Goal: Task Accomplishment & Management: Complete application form

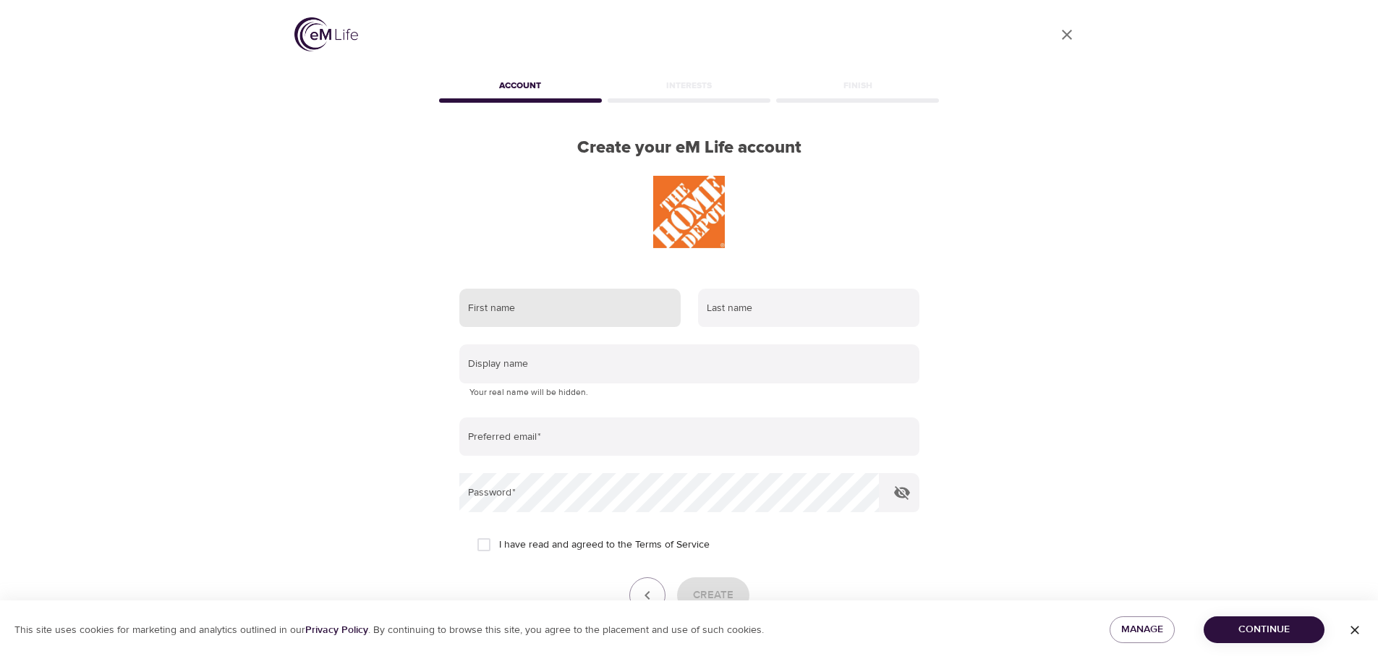
click at [569, 310] on input "text" at bounding box center [569, 308] width 221 height 39
type input "[PERSON_NAME]"
type input "iaconianni"
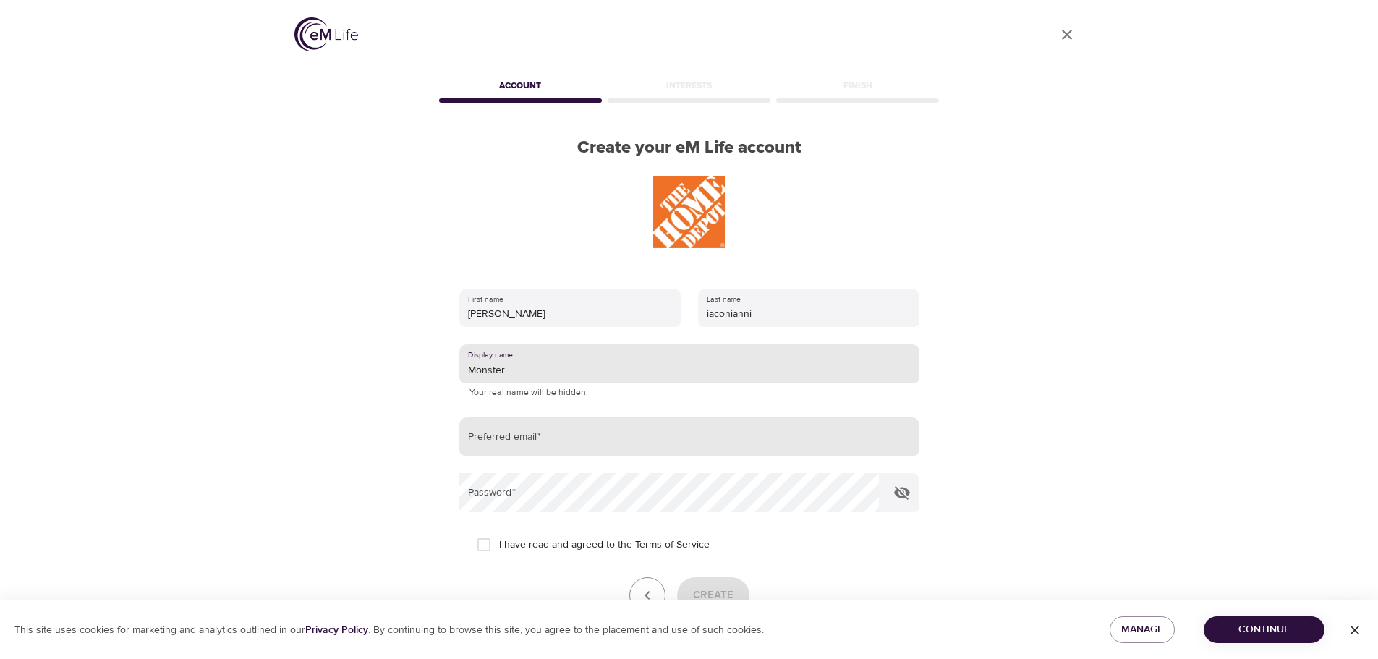
type input "Monster"
click at [489, 423] on input "email" at bounding box center [689, 436] width 460 height 39
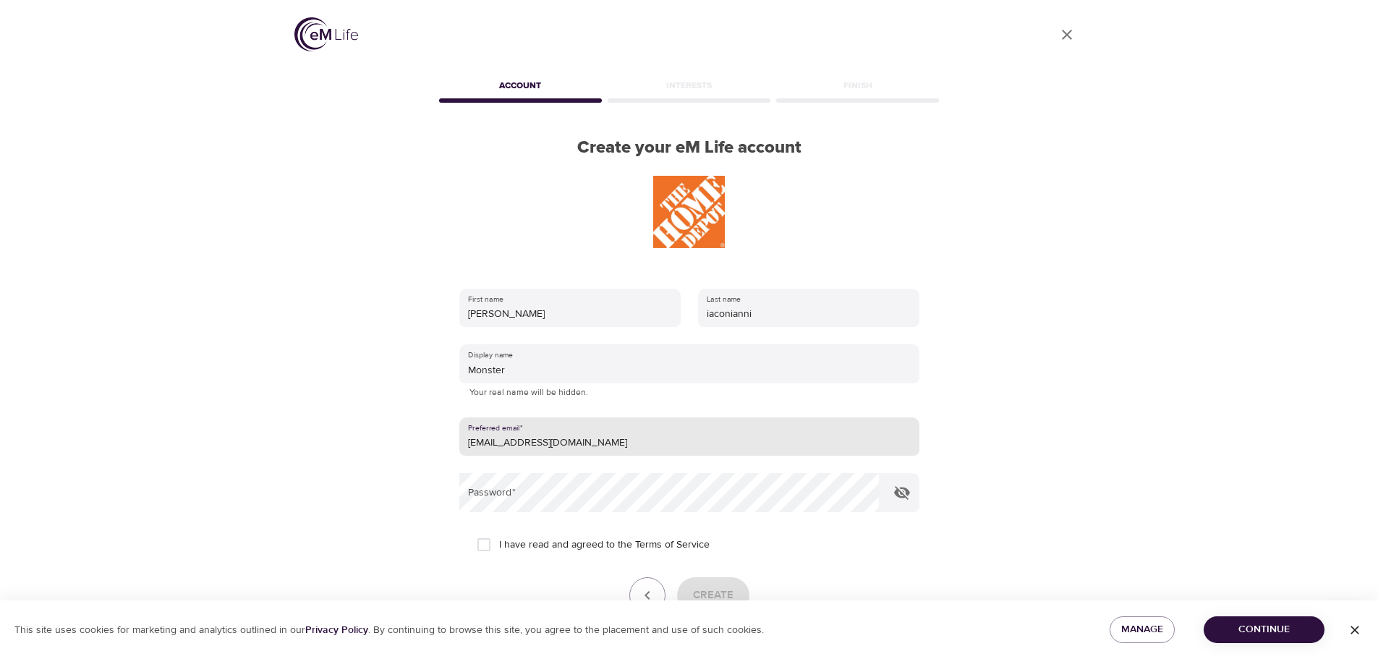
type input "[EMAIL_ADDRESS][DOMAIN_NAME]"
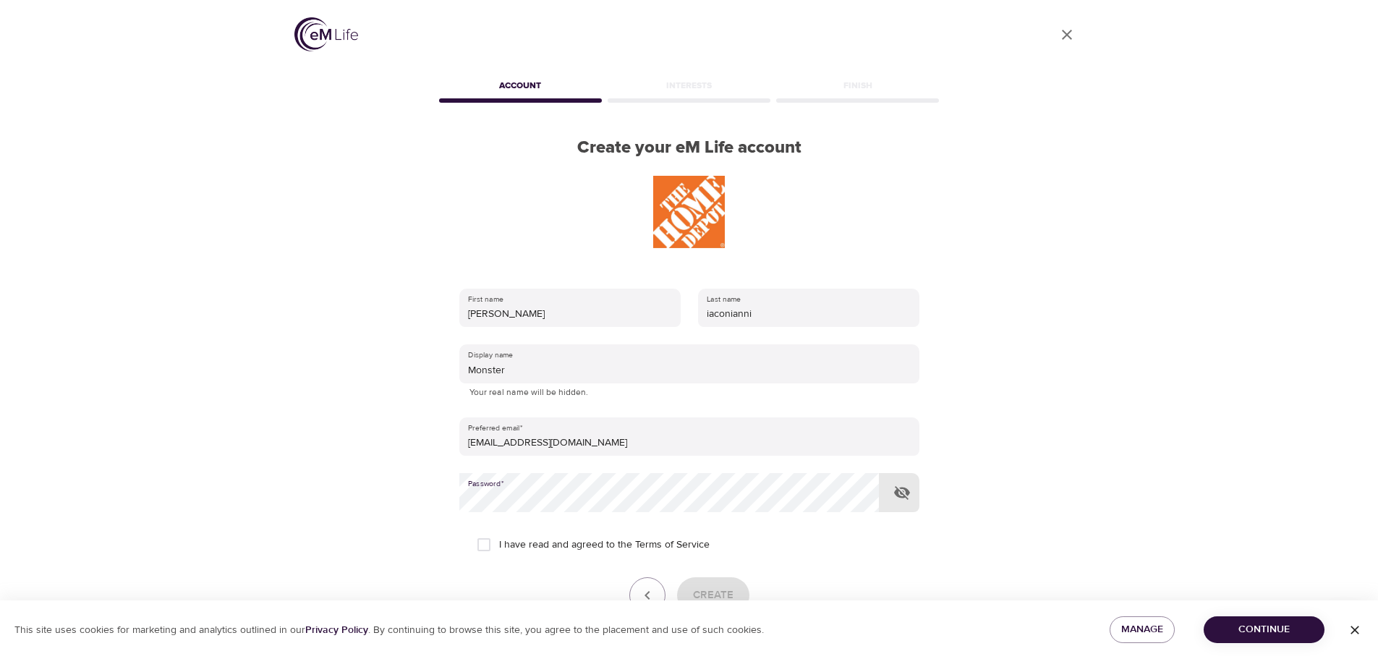
click at [901, 487] on icon "button" at bounding box center [901, 492] width 17 height 17
click at [487, 543] on input "I have read and agreed to the Terms of Service" at bounding box center [484, 544] width 30 height 30
checkbox input "true"
click at [724, 594] on span "Create" at bounding box center [713, 595] width 41 height 19
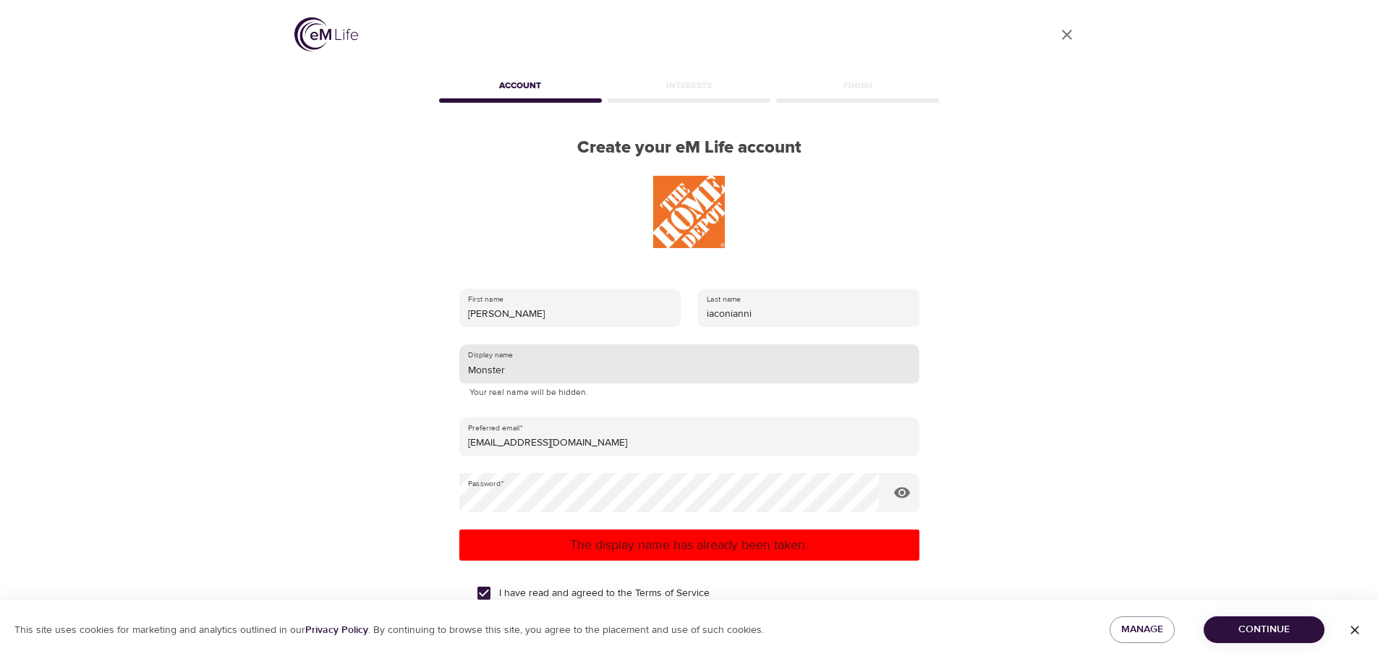
click at [545, 377] on input "Monster" at bounding box center [689, 363] width 460 height 39
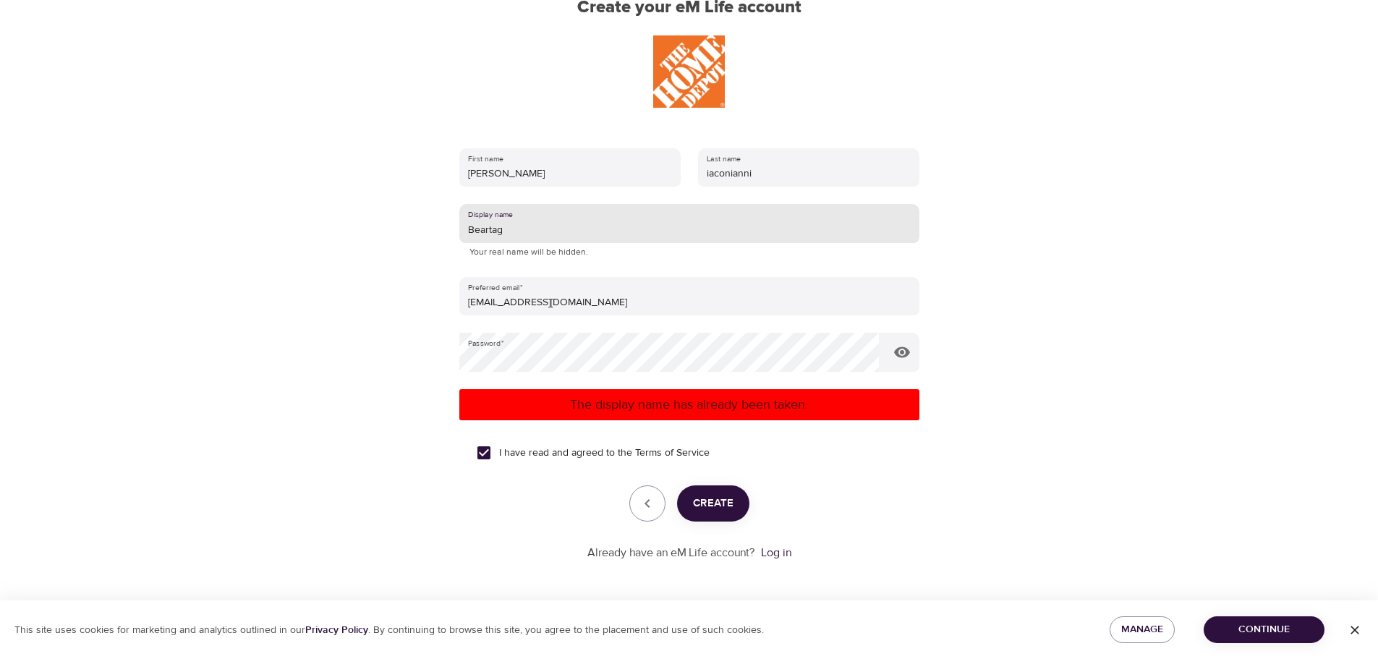
type input "Beartag"
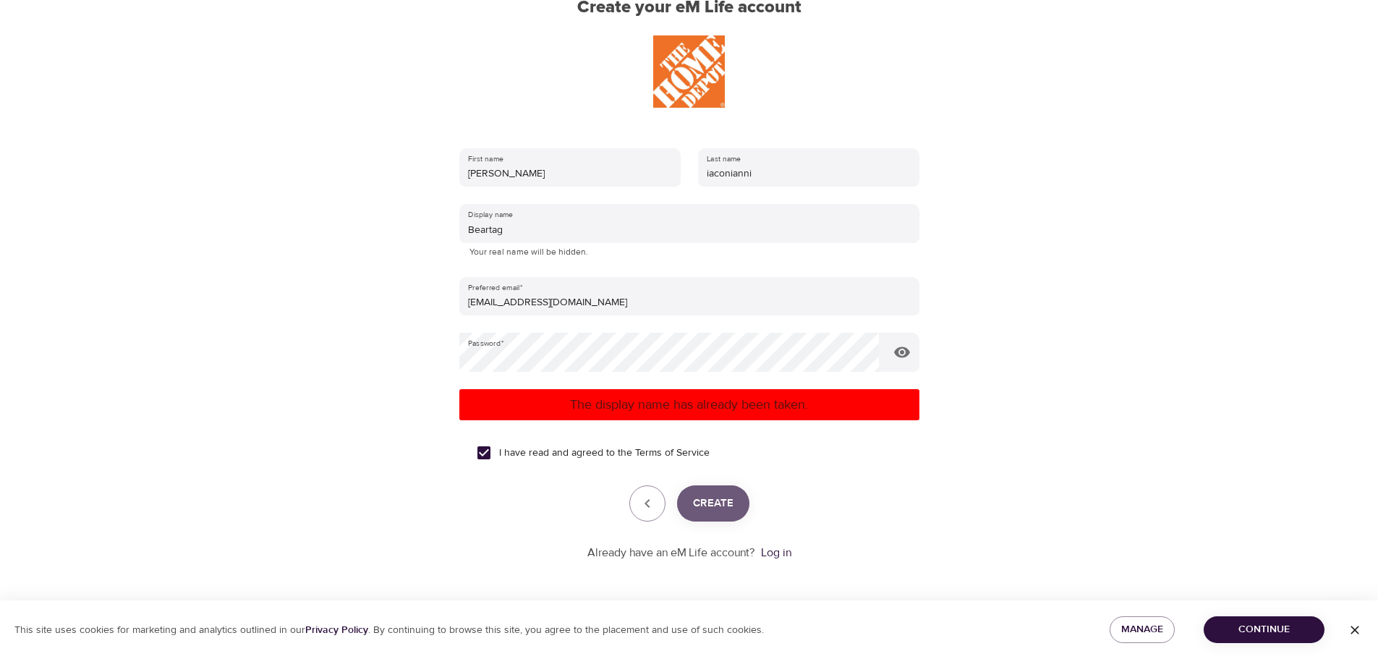
click at [715, 494] on span "Create" at bounding box center [713, 503] width 41 height 19
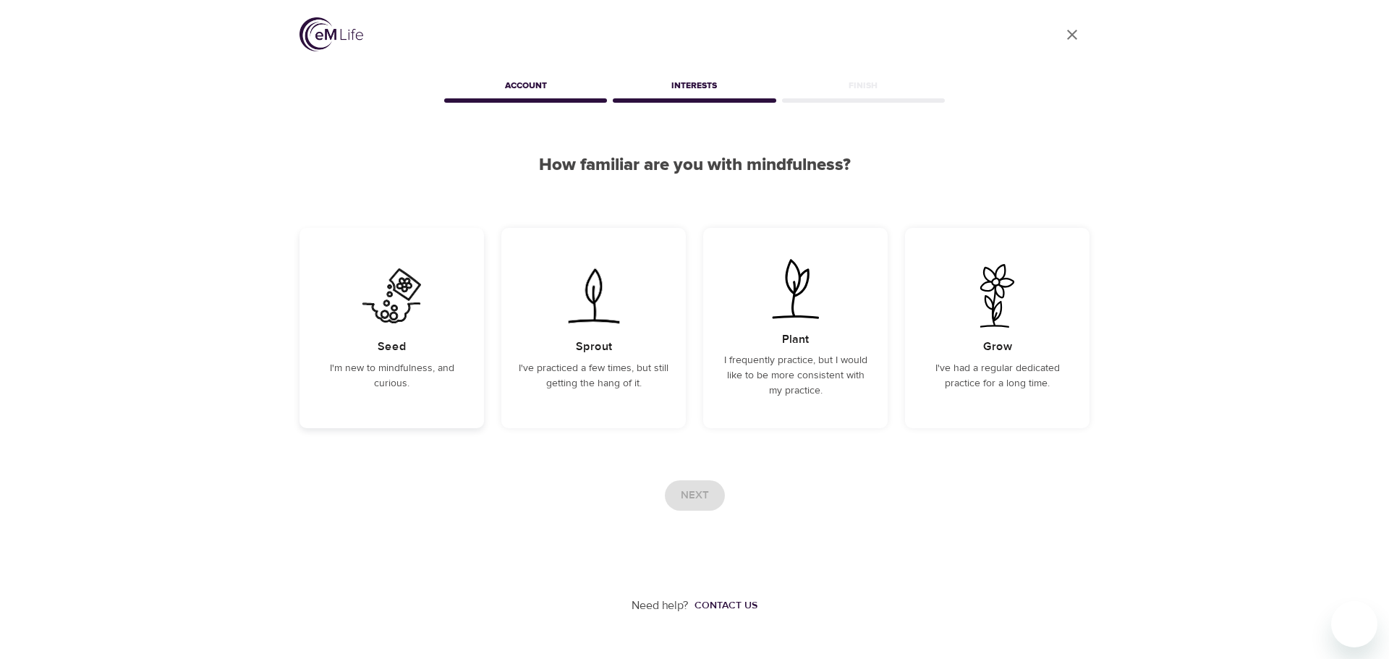
click at [415, 373] on p "I'm new to mindfulness, and curious." at bounding box center [392, 376] width 150 height 30
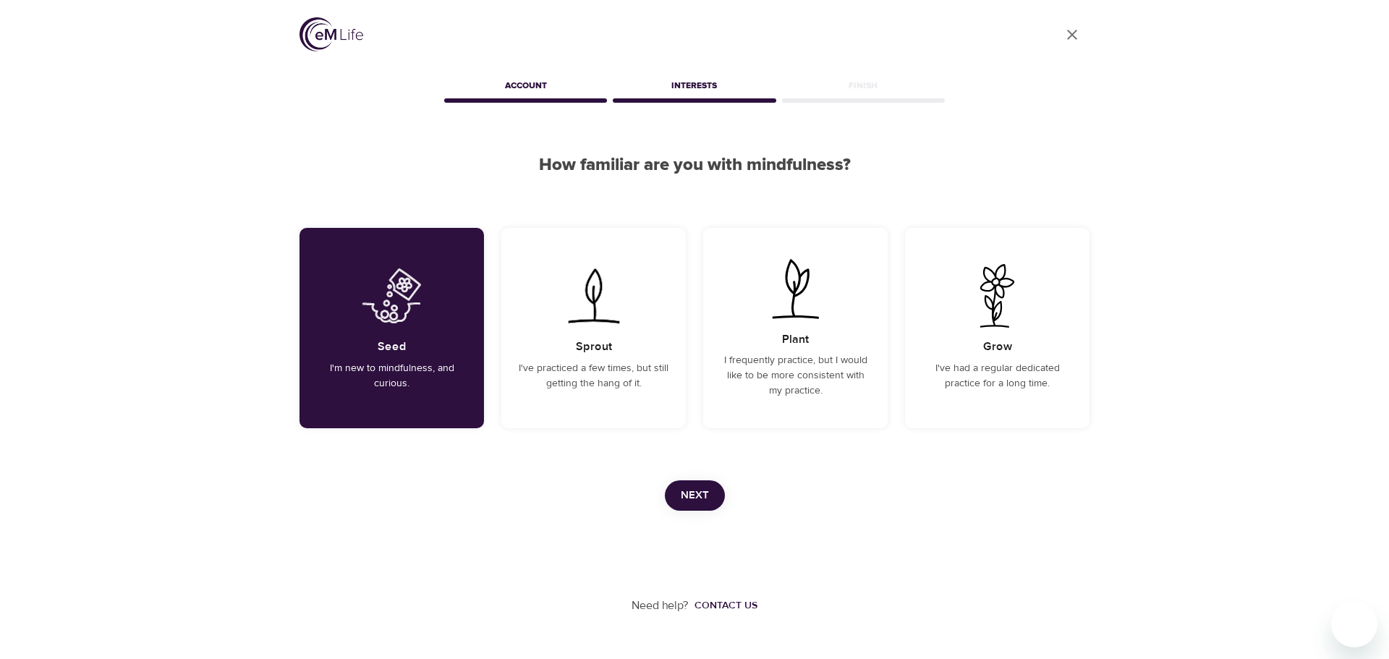
click at [706, 501] on span "Next" at bounding box center [695, 495] width 28 height 19
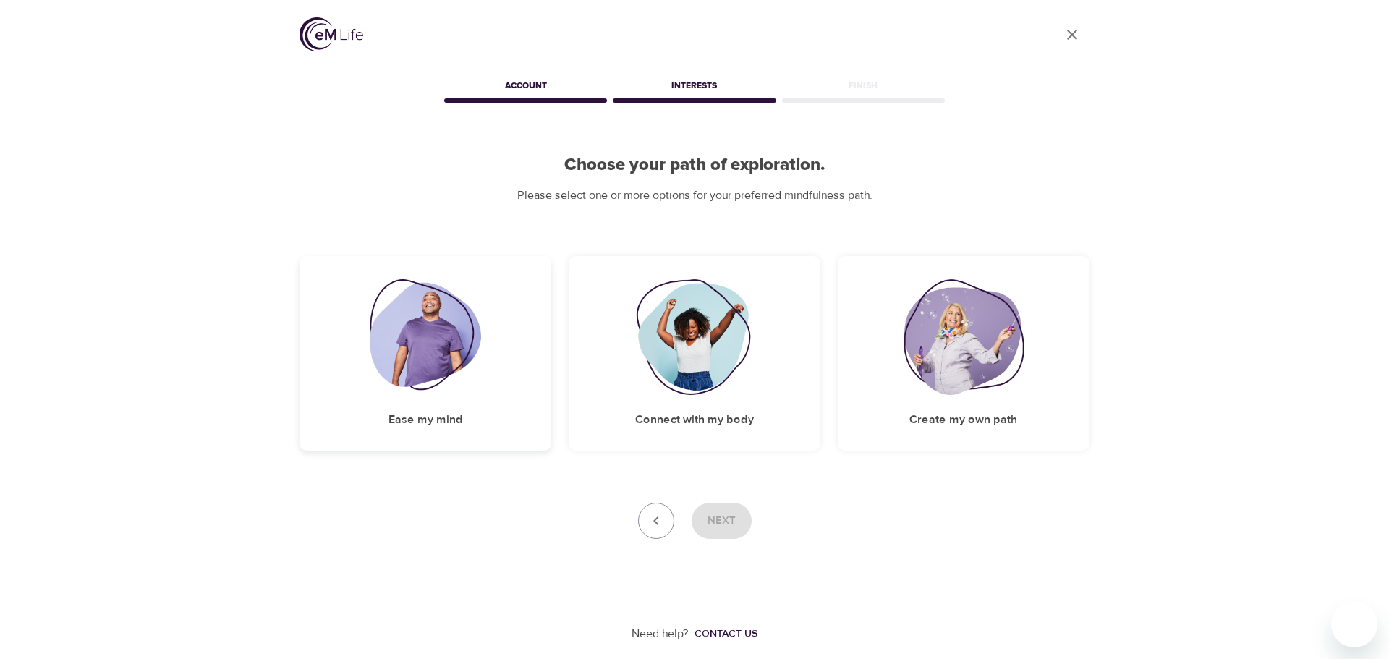
click at [445, 396] on div "Ease my mind" at bounding box center [425, 353] width 252 height 195
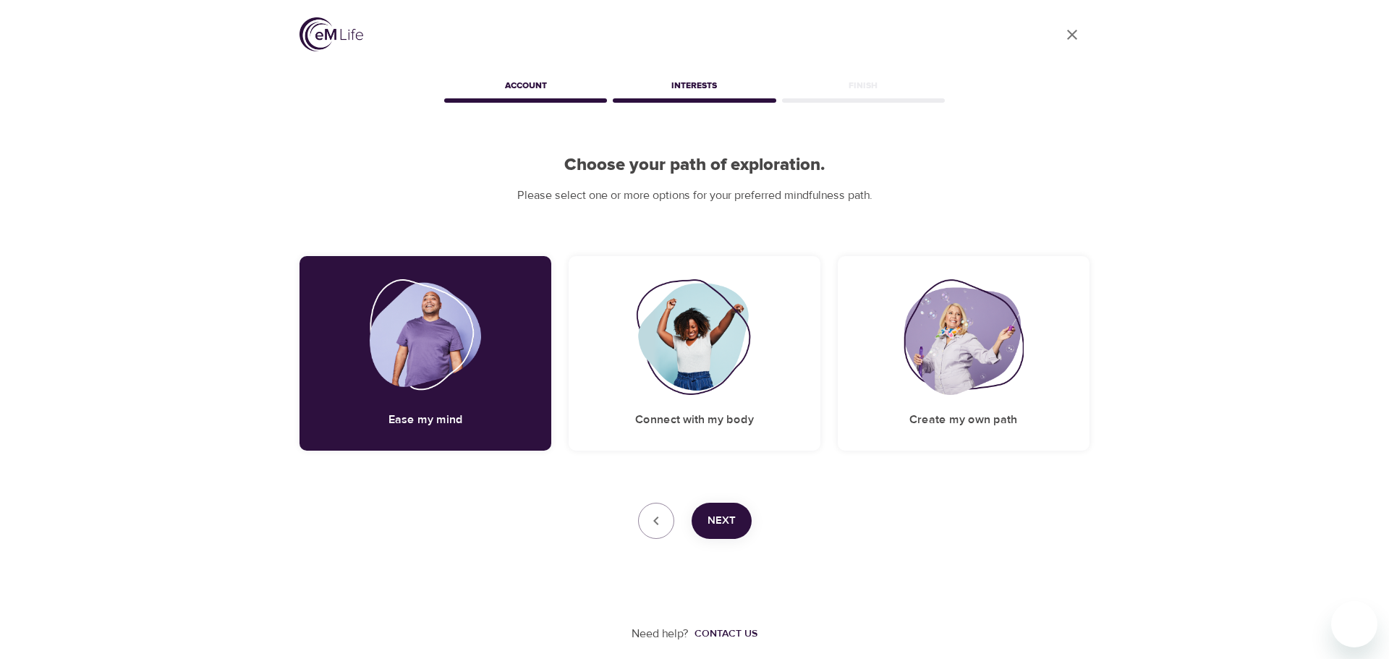
click at [718, 514] on span "Next" at bounding box center [721, 520] width 28 height 19
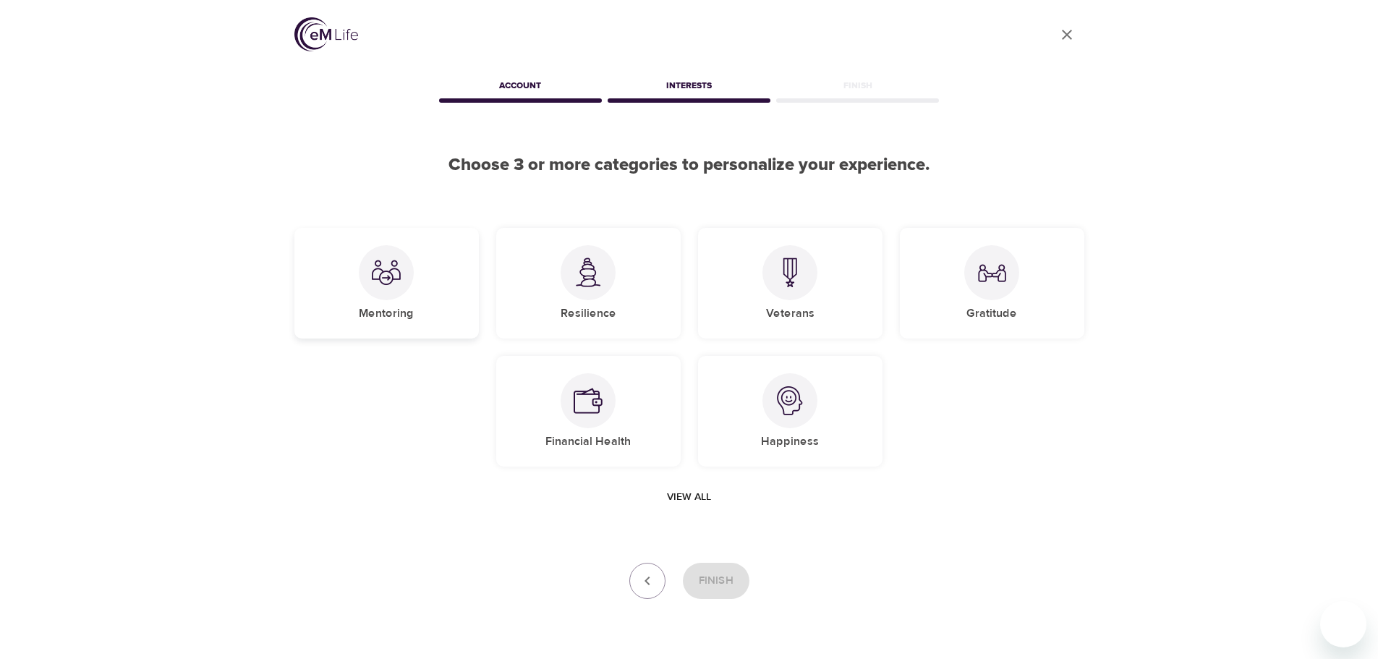
click at [400, 315] on h5 "Mentoring" at bounding box center [386, 313] width 55 height 15
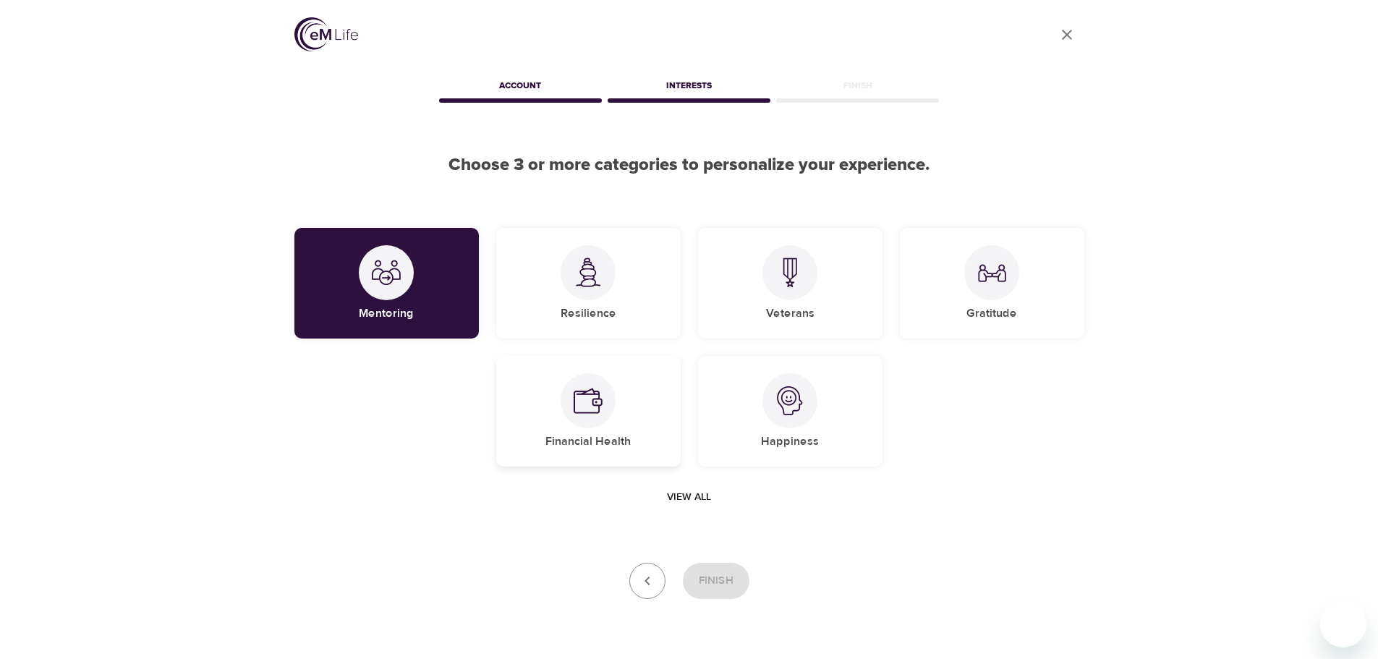
click at [603, 447] on h5 "Financial Health" at bounding box center [587, 441] width 85 height 15
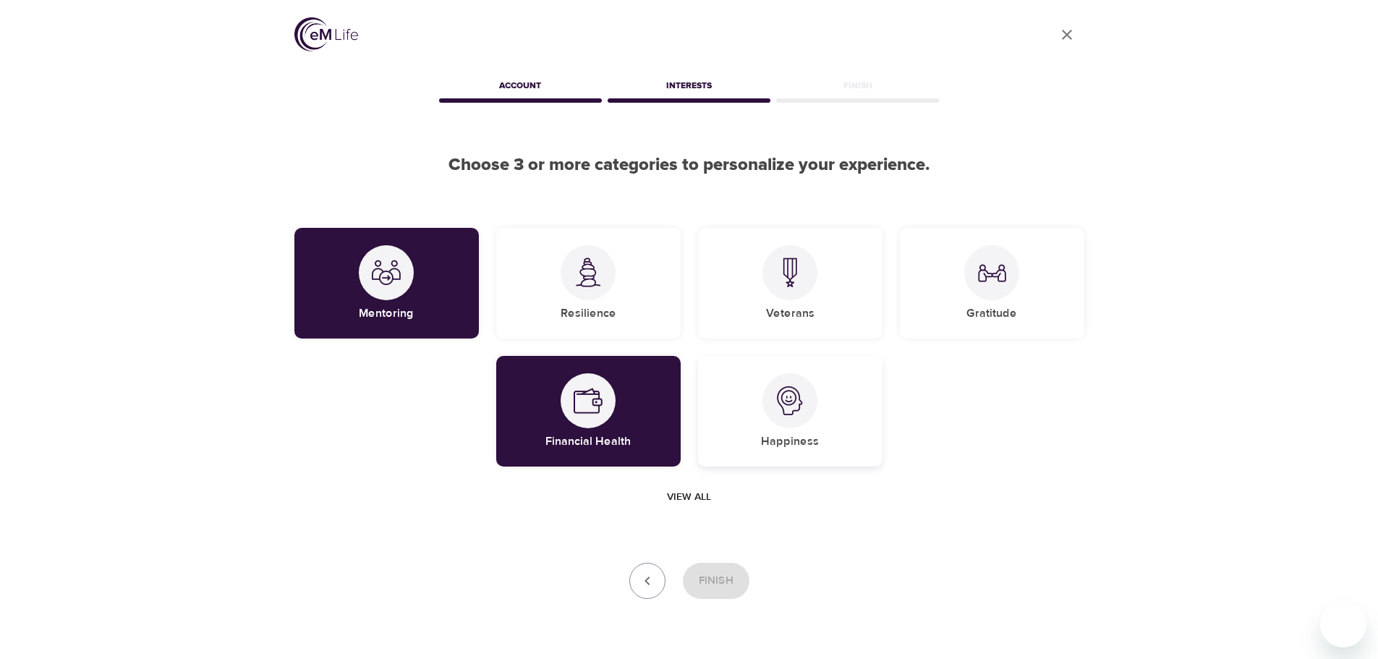
click at [720, 422] on div "Happiness" at bounding box center [790, 411] width 184 height 111
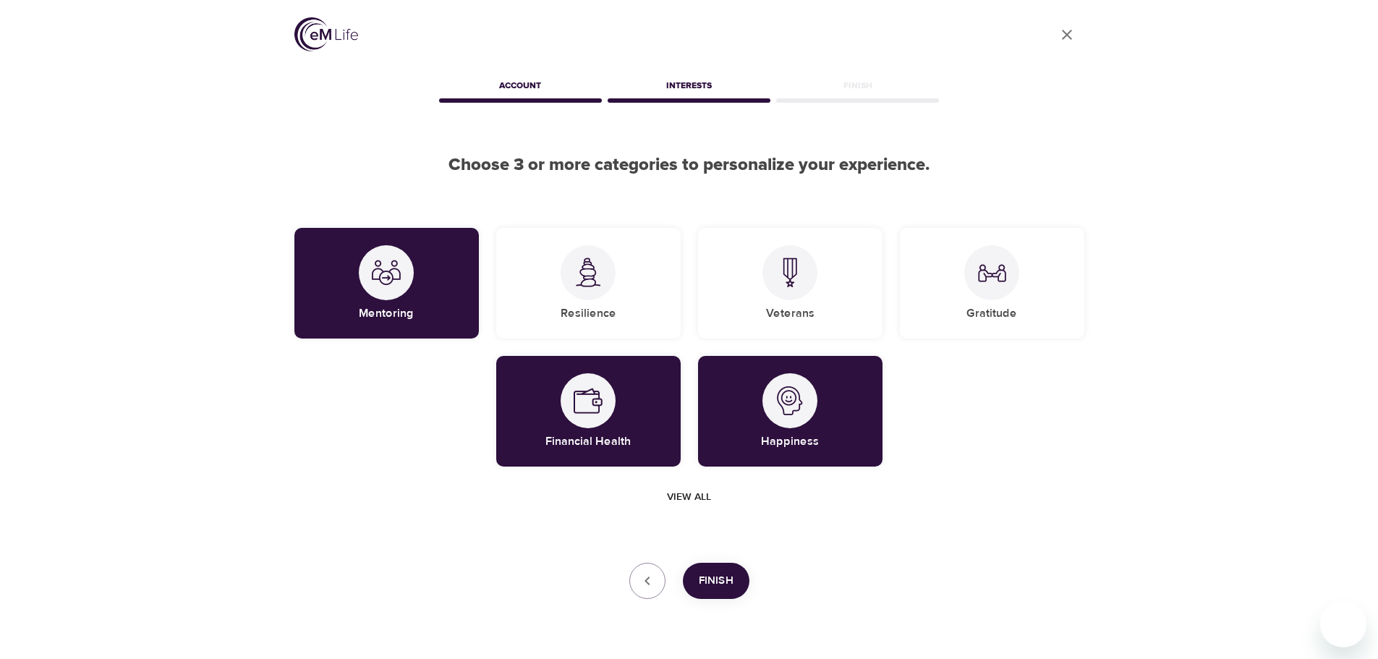
click at [698, 579] on button "Finish" at bounding box center [716, 581] width 67 height 36
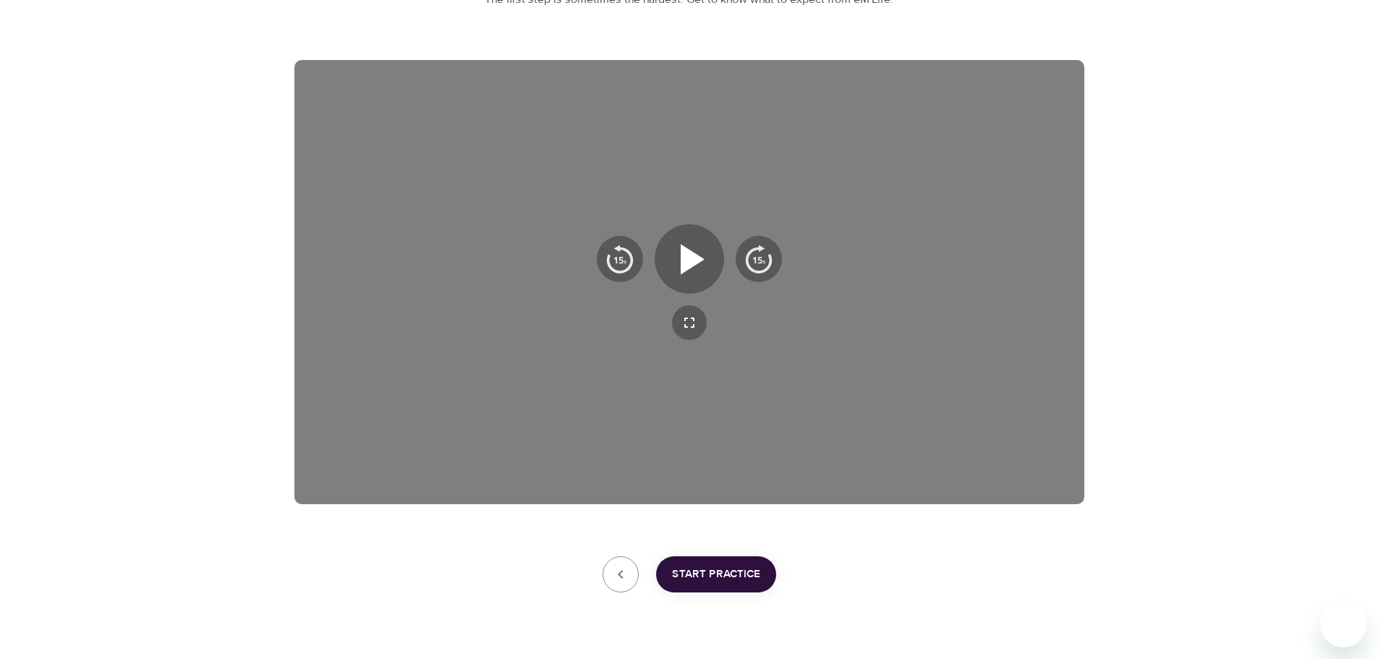
scroll to position [217, 0]
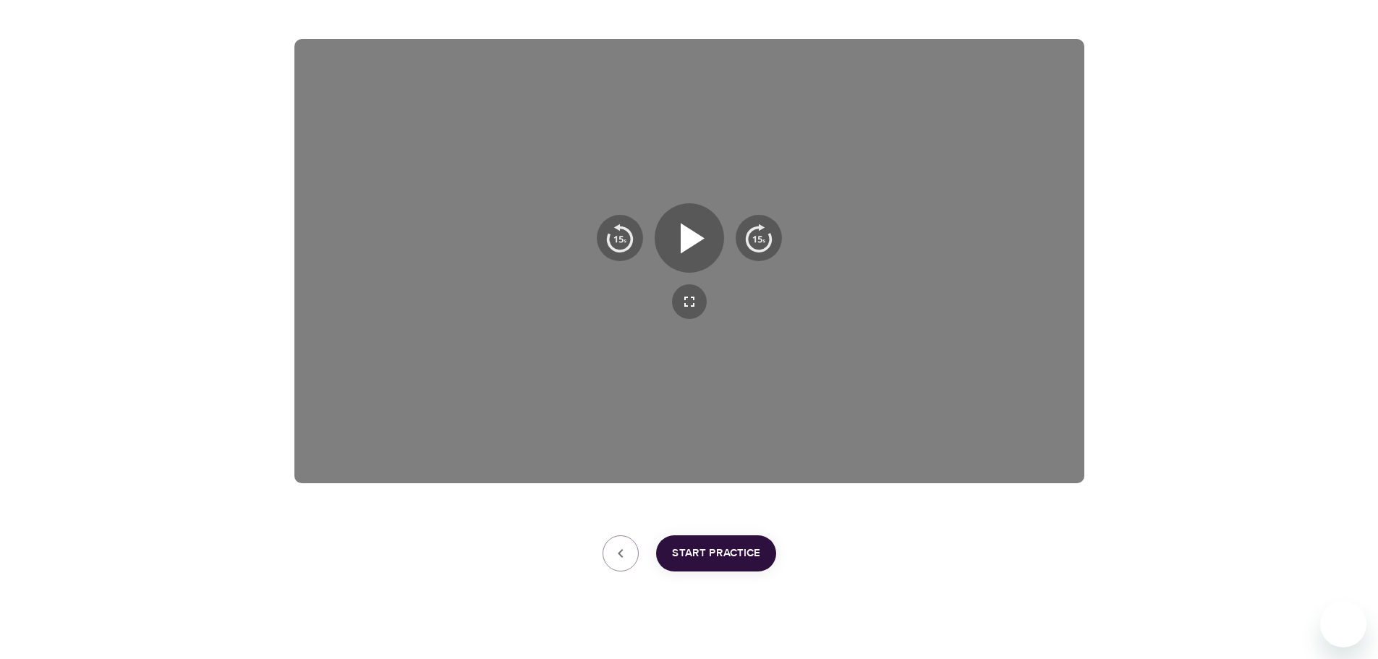
click at [728, 559] on span "Start Practice" at bounding box center [716, 553] width 88 height 19
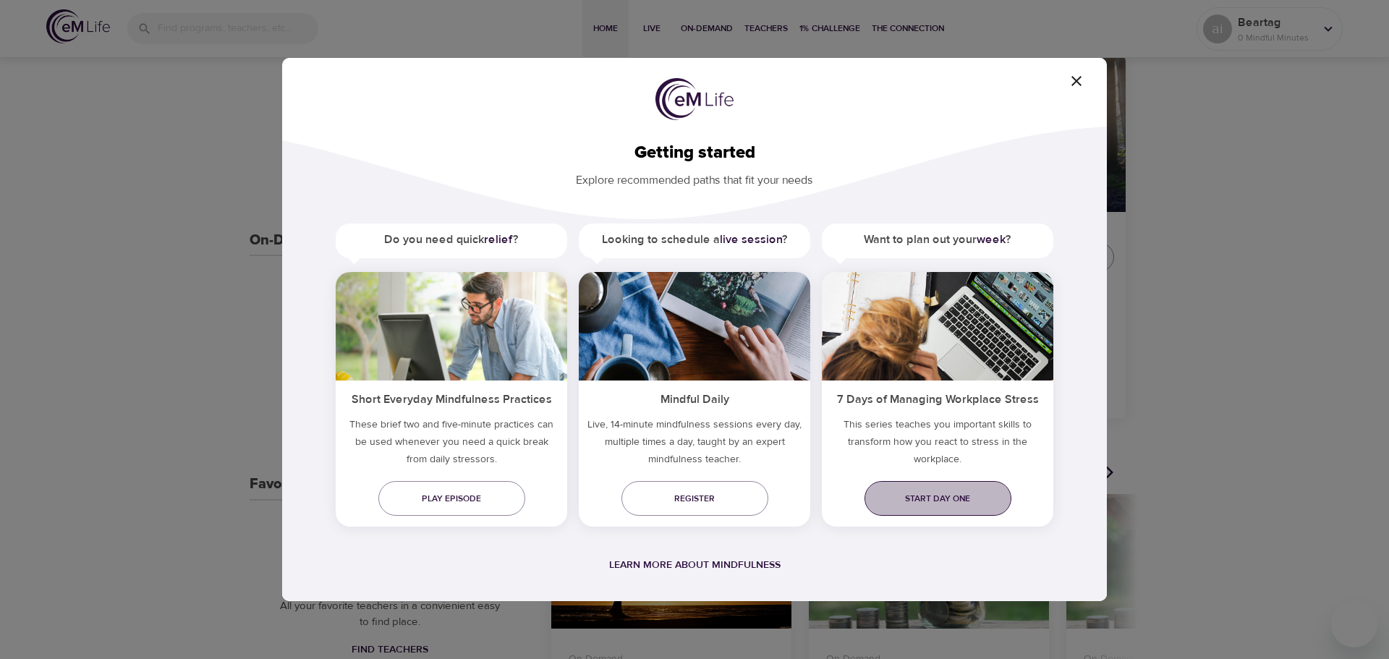
click at [943, 496] on span "Start day one" at bounding box center [938, 498] width 124 height 15
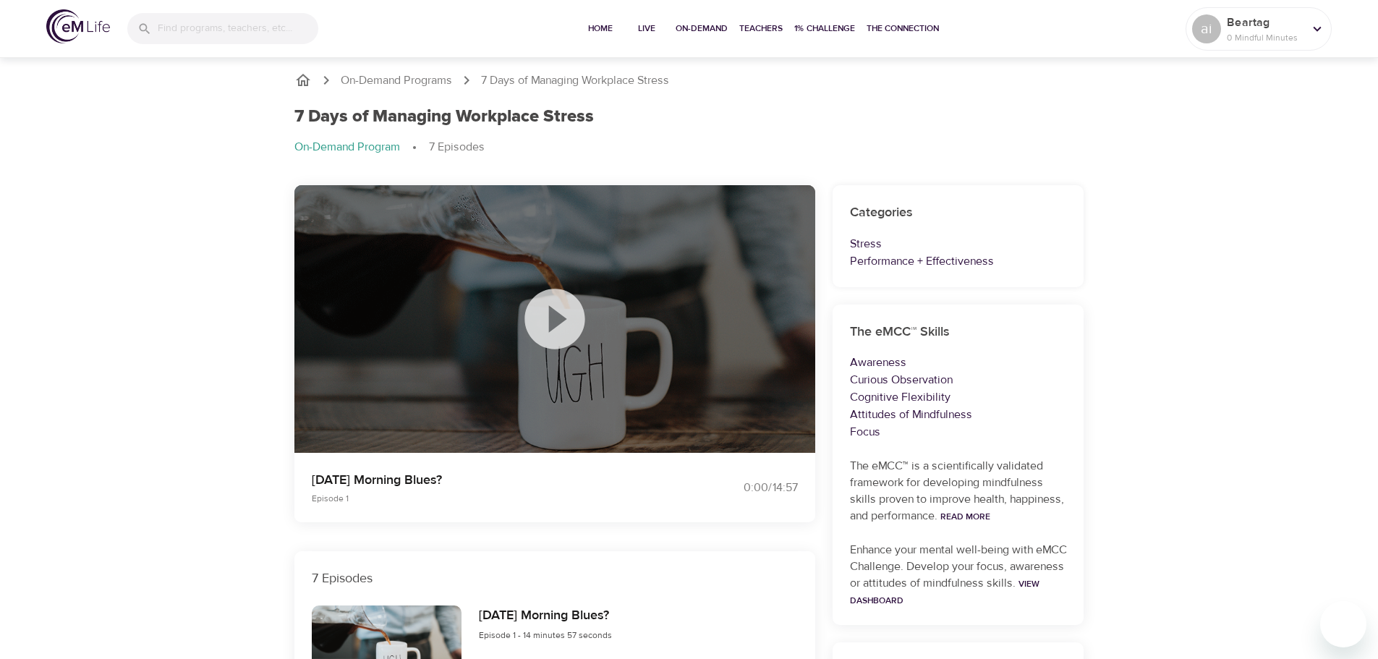
click at [545, 316] on icon at bounding box center [554, 319] width 60 height 60
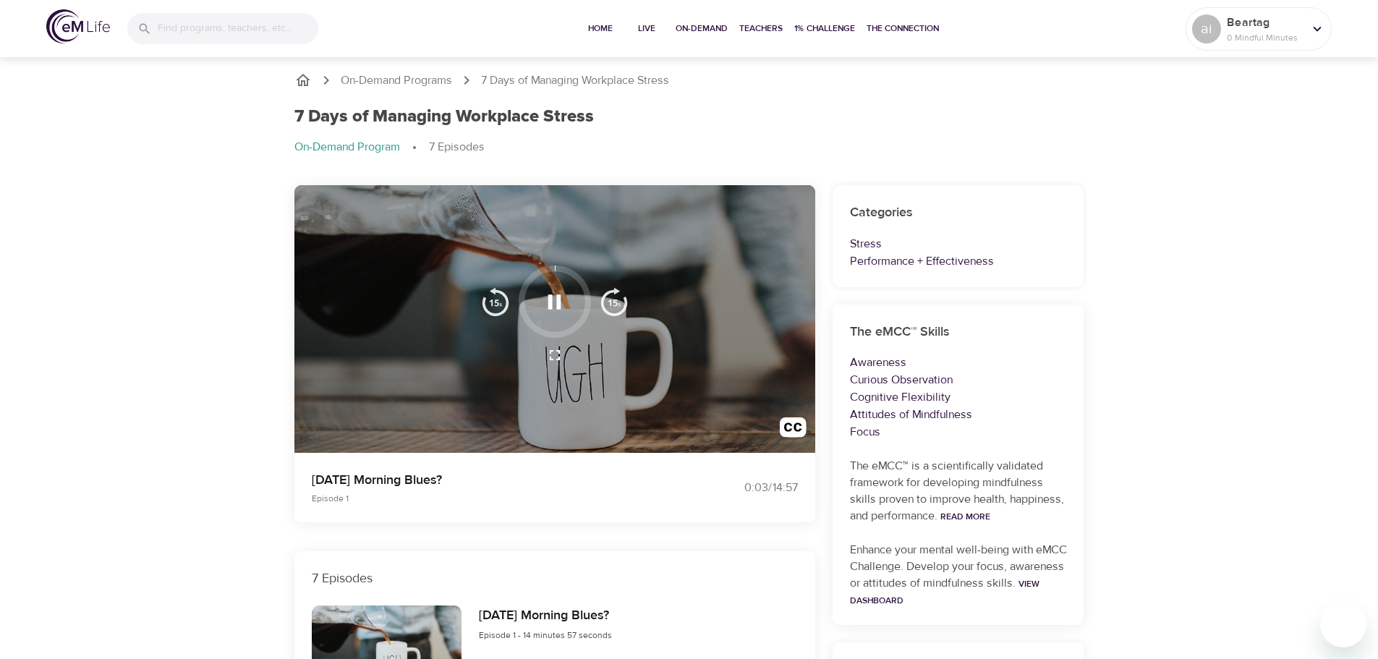
click at [683, 339] on div at bounding box center [554, 319] width 521 height 268
click at [658, 354] on div at bounding box center [554, 319] width 521 height 268
click at [553, 310] on icon "button" at bounding box center [554, 301] width 25 height 25
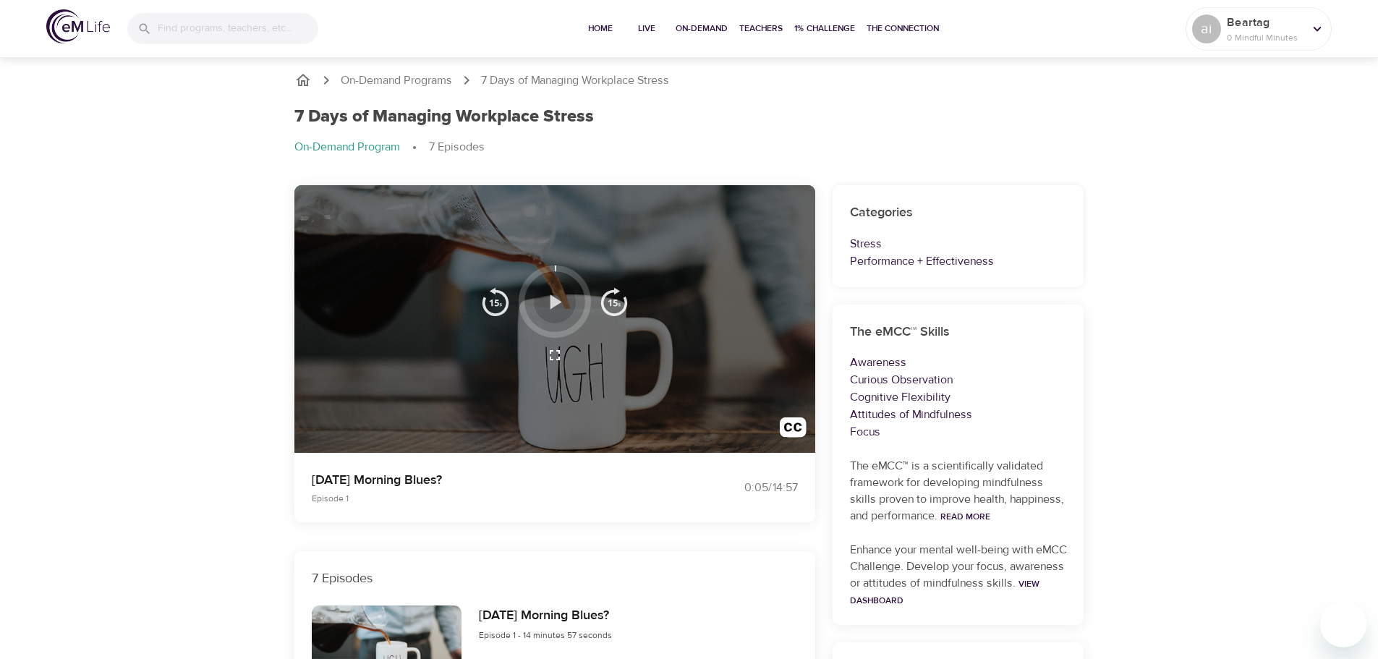
click at [553, 310] on icon "button" at bounding box center [554, 301] width 25 height 25
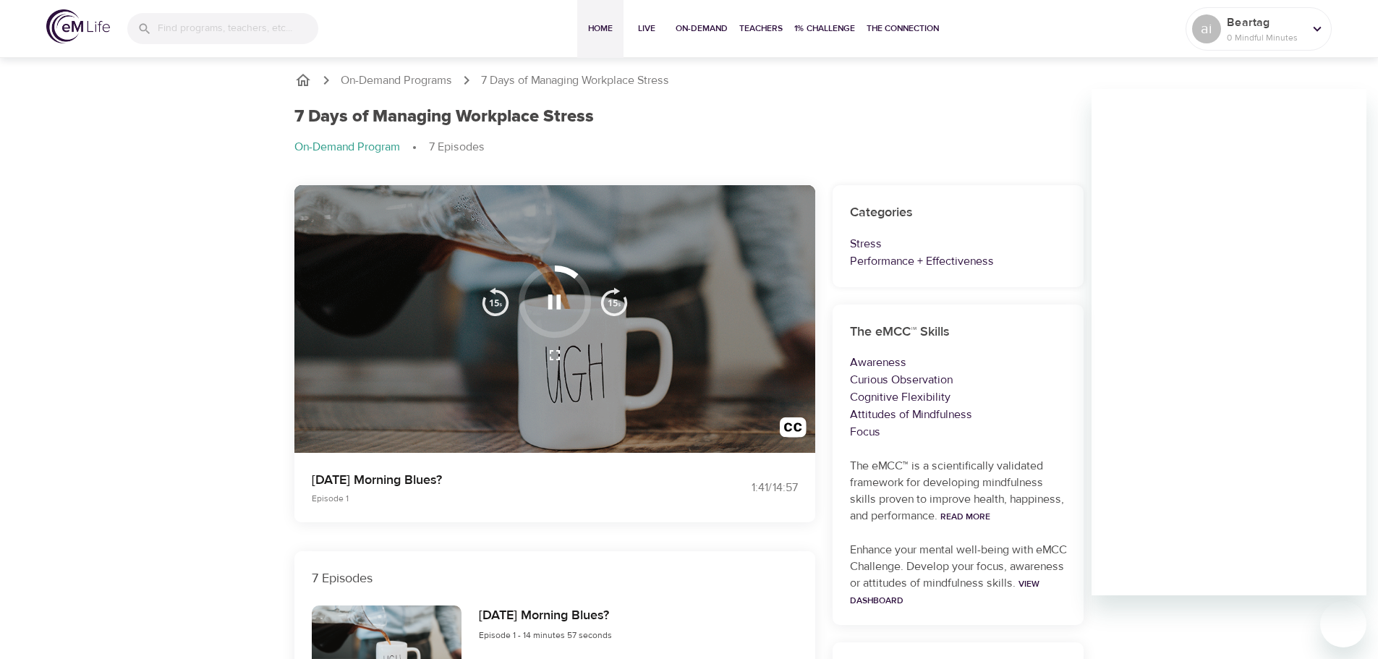
click at [595, 24] on span "Home" at bounding box center [600, 28] width 35 height 15
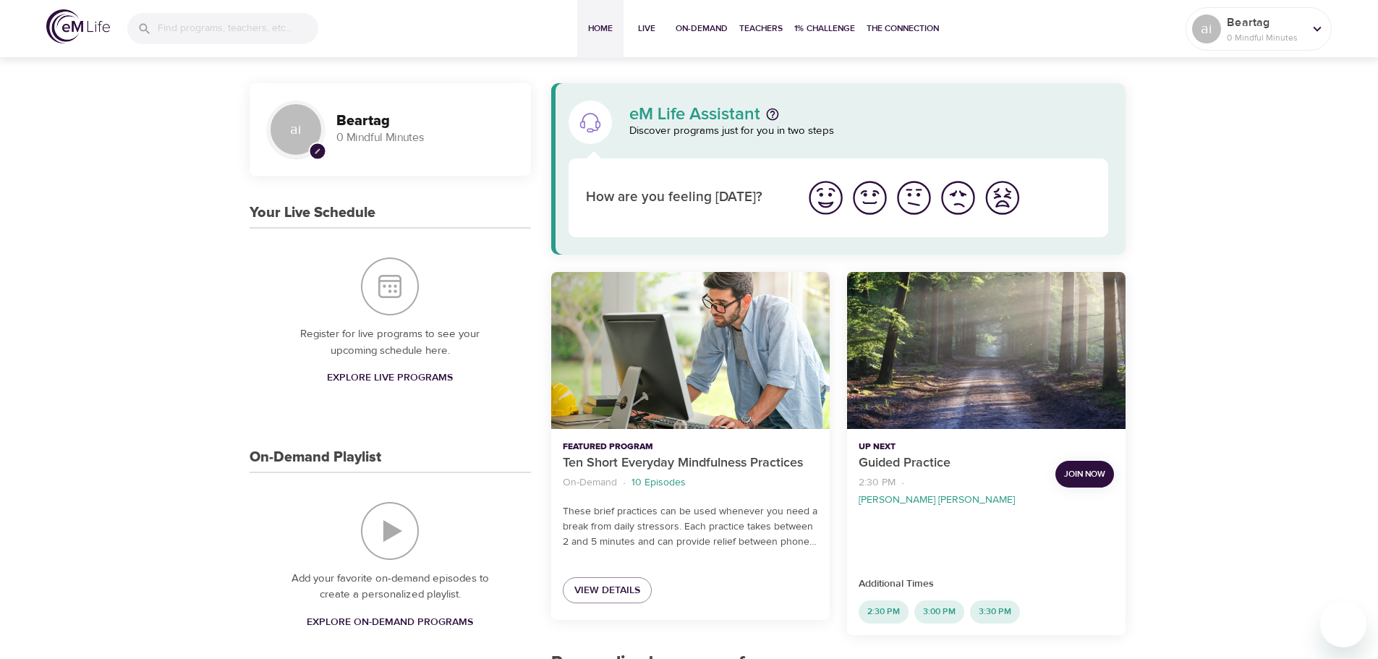
click at [958, 199] on img "I'm feeling bad" at bounding box center [958, 198] width 40 height 40
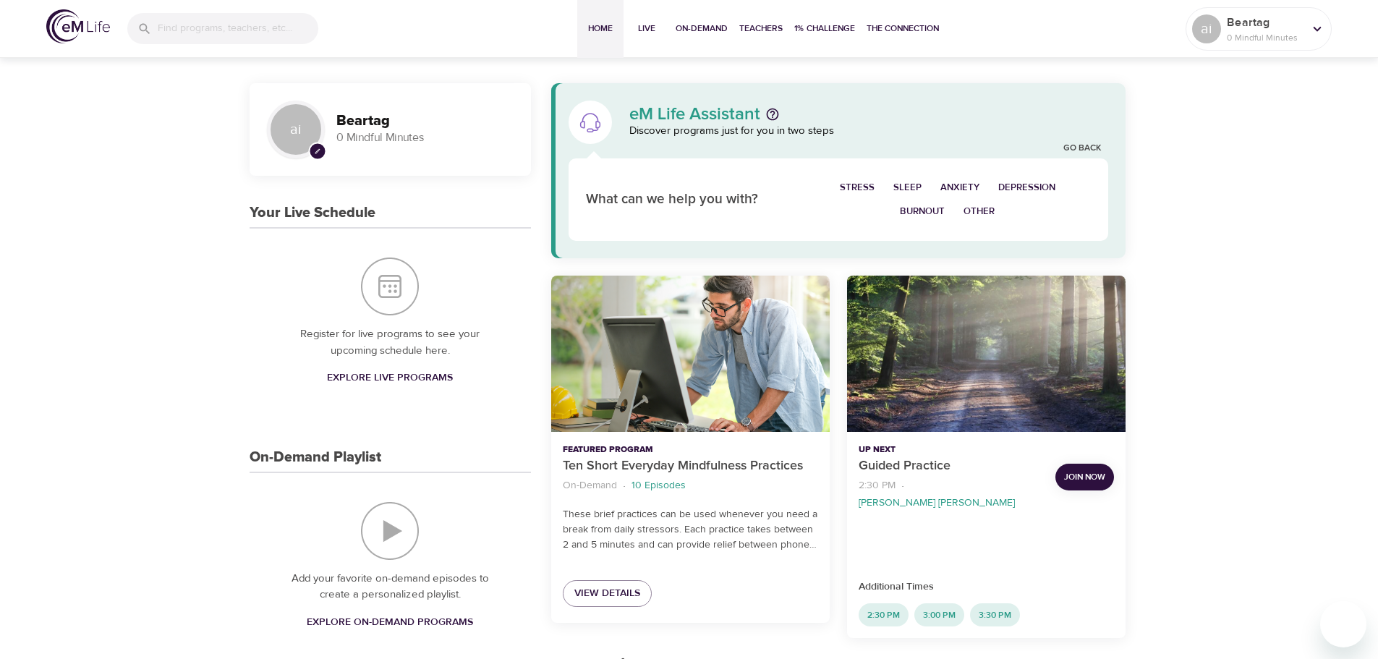
click at [1021, 187] on span "Depression" at bounding box center [1026, 187] width 57 height 17
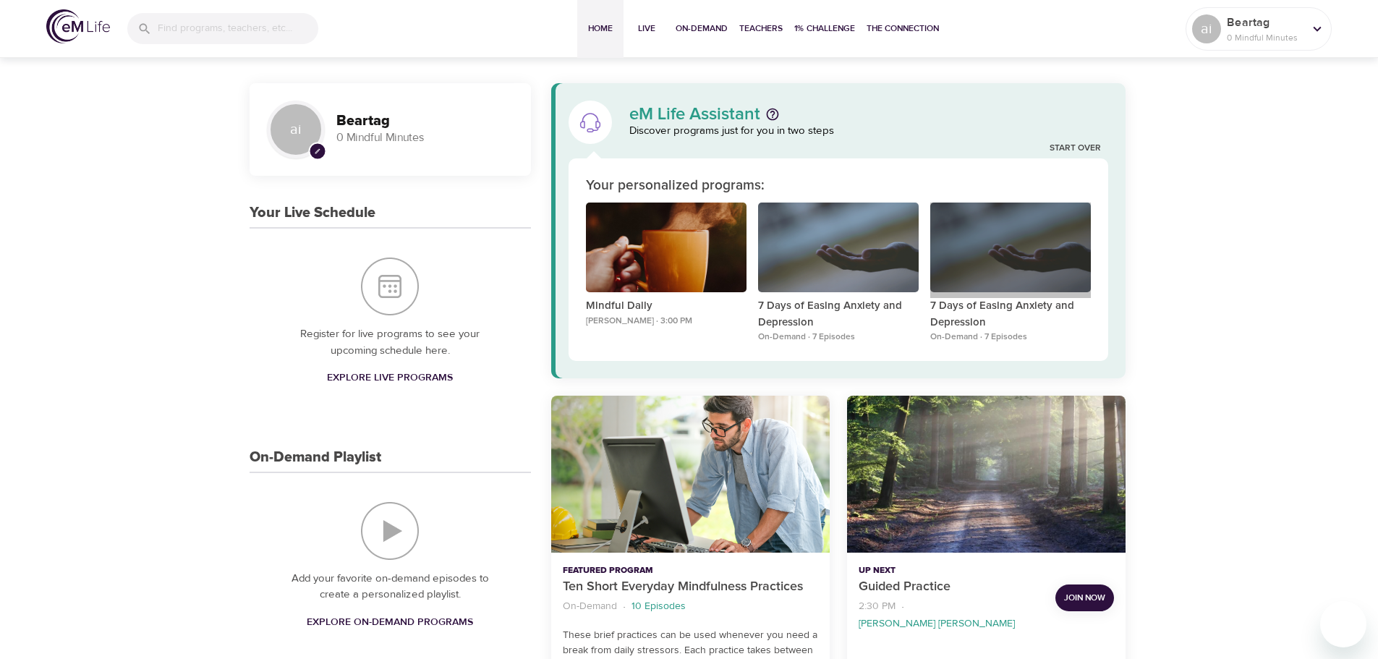
click at [947, 265] on div "7 Days of Easing Anxiety and Depression" at bounding box center [1010, 248] width 161 height 90
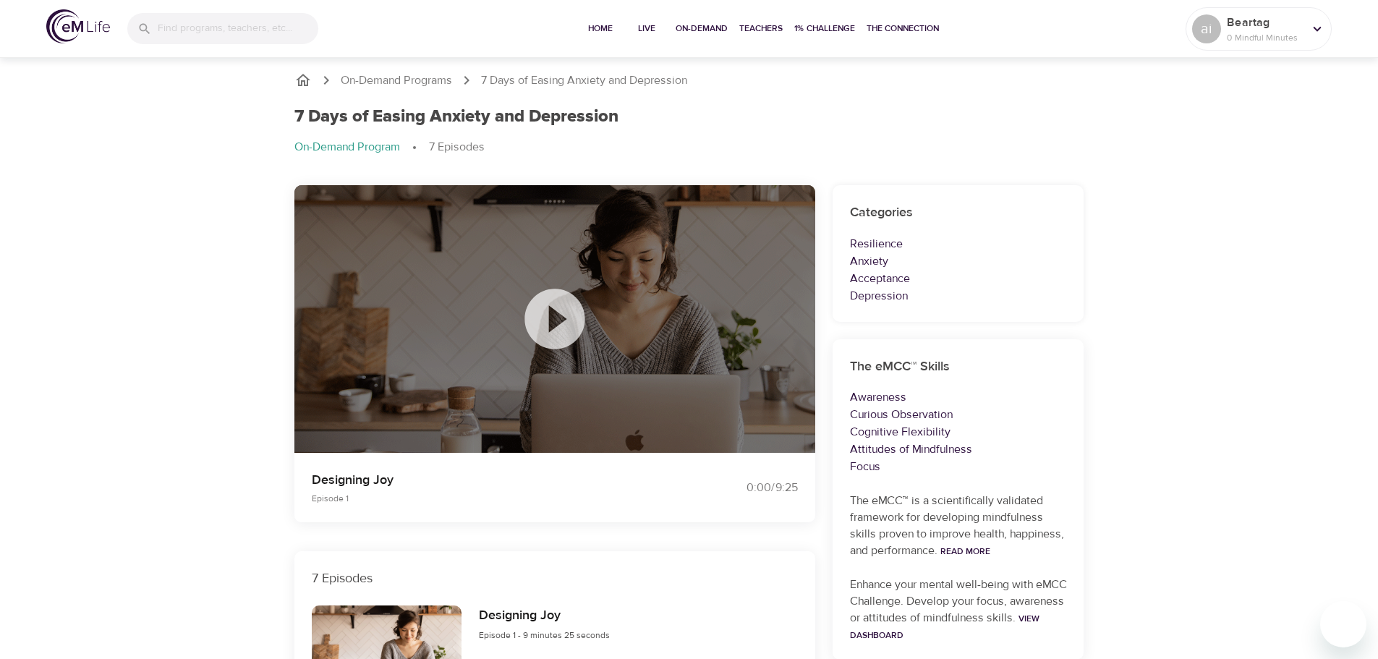
click at [552, 320] on icon at bounding box center [555, 319] width 72 height 72
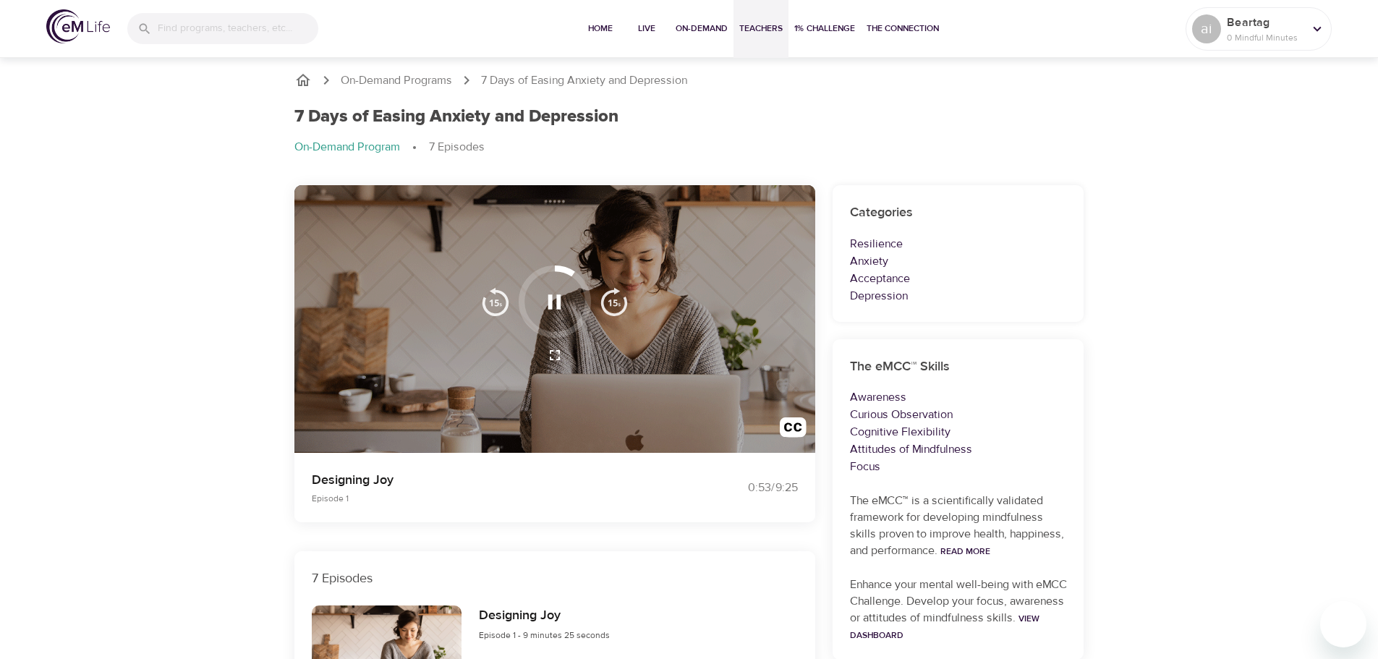
click at [767, 35] on span "Teachers" at bounding box center [760, 28] width 43 height 15
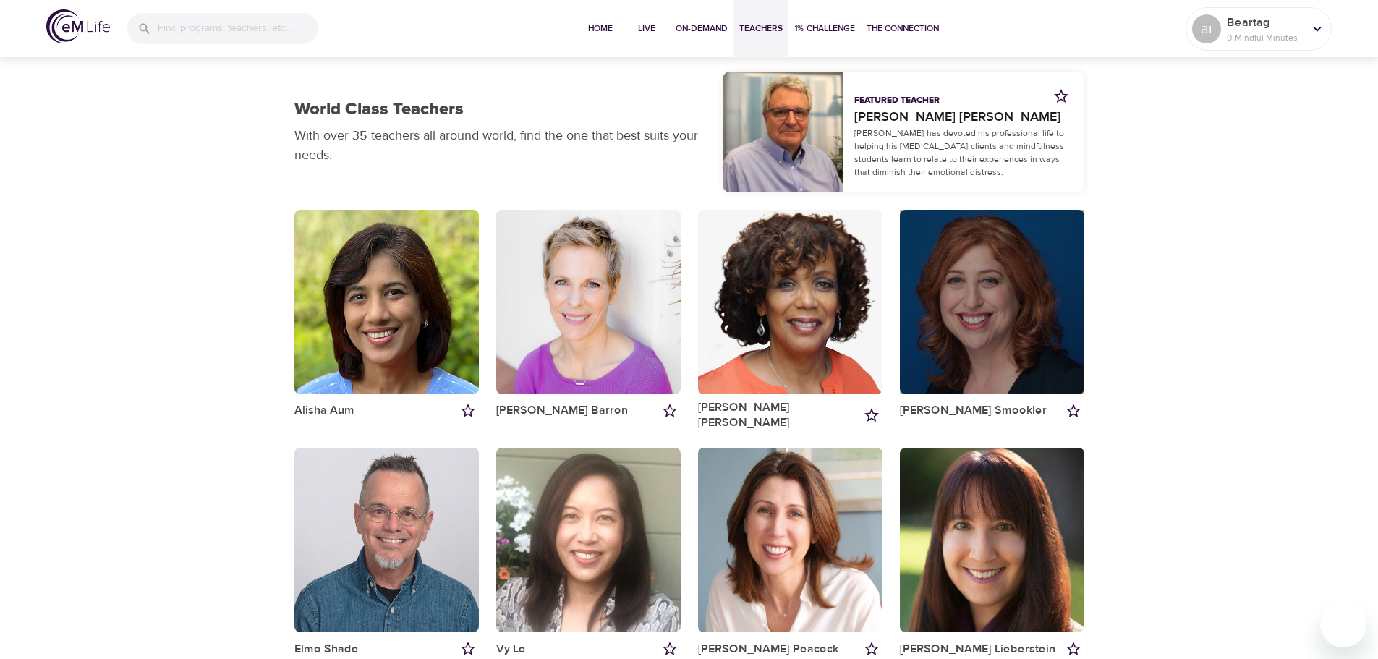
click at [948, 390] on div "button" at bounding box center [992, 302] width 184 height 184
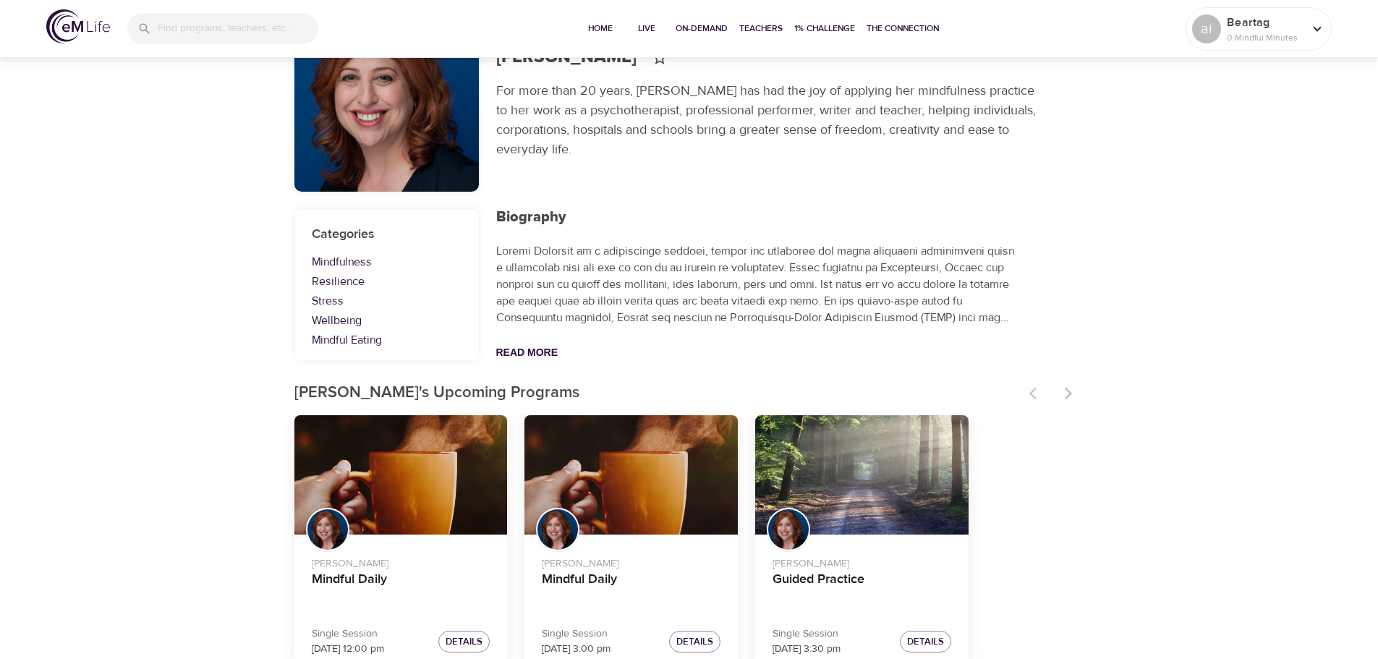
scroll to position [119, 0]
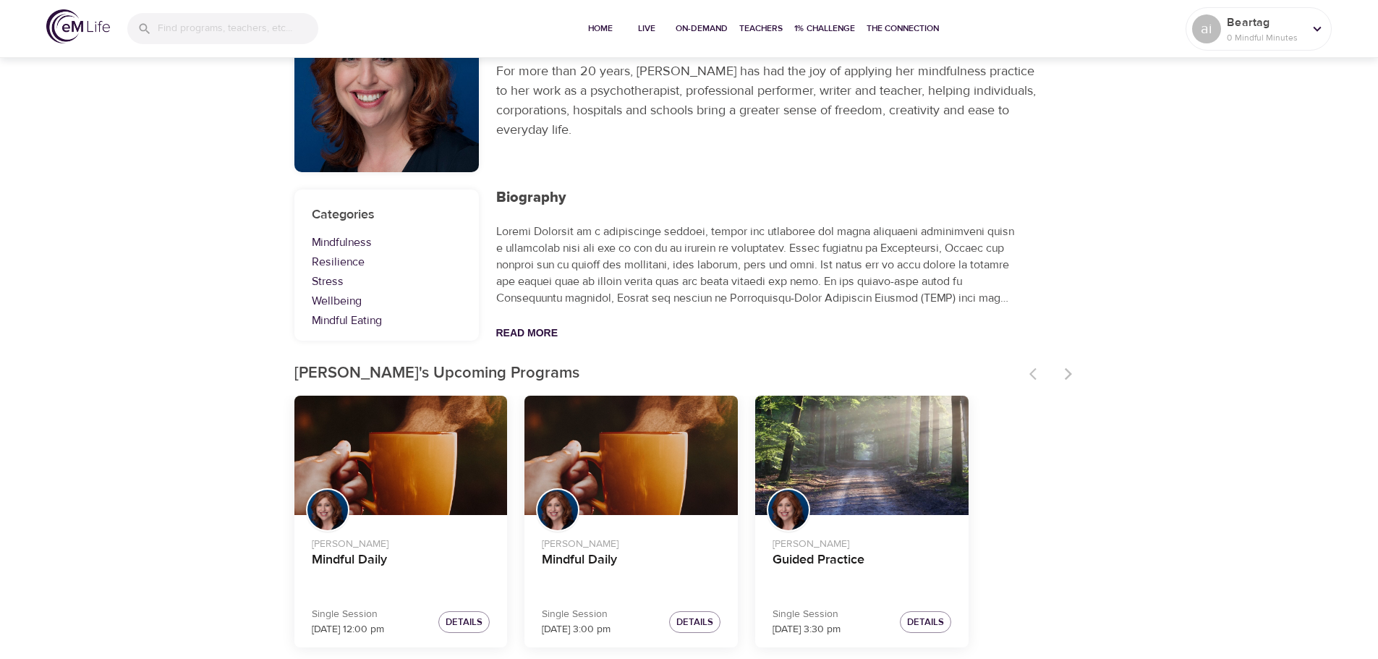
click at [560, 449] on div "Mindful Daily" at bounding box center [630, 456] width 213 height 120
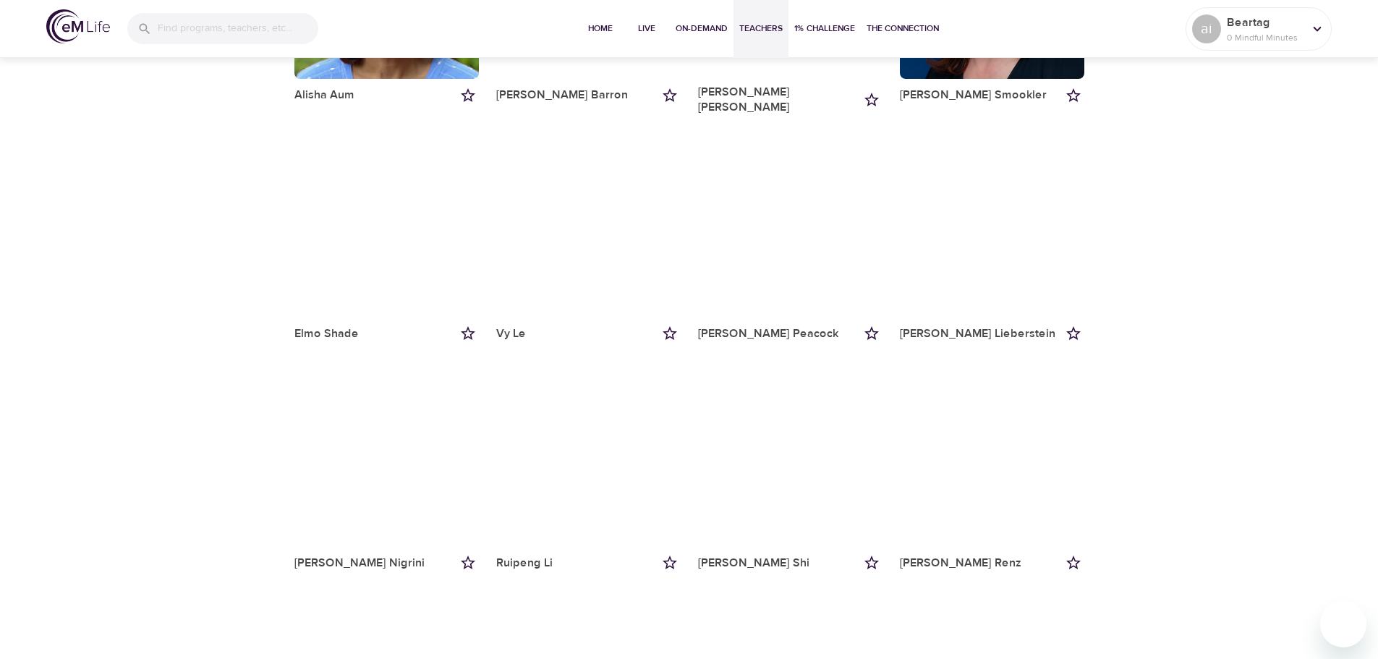
scroll to position [362, 0]
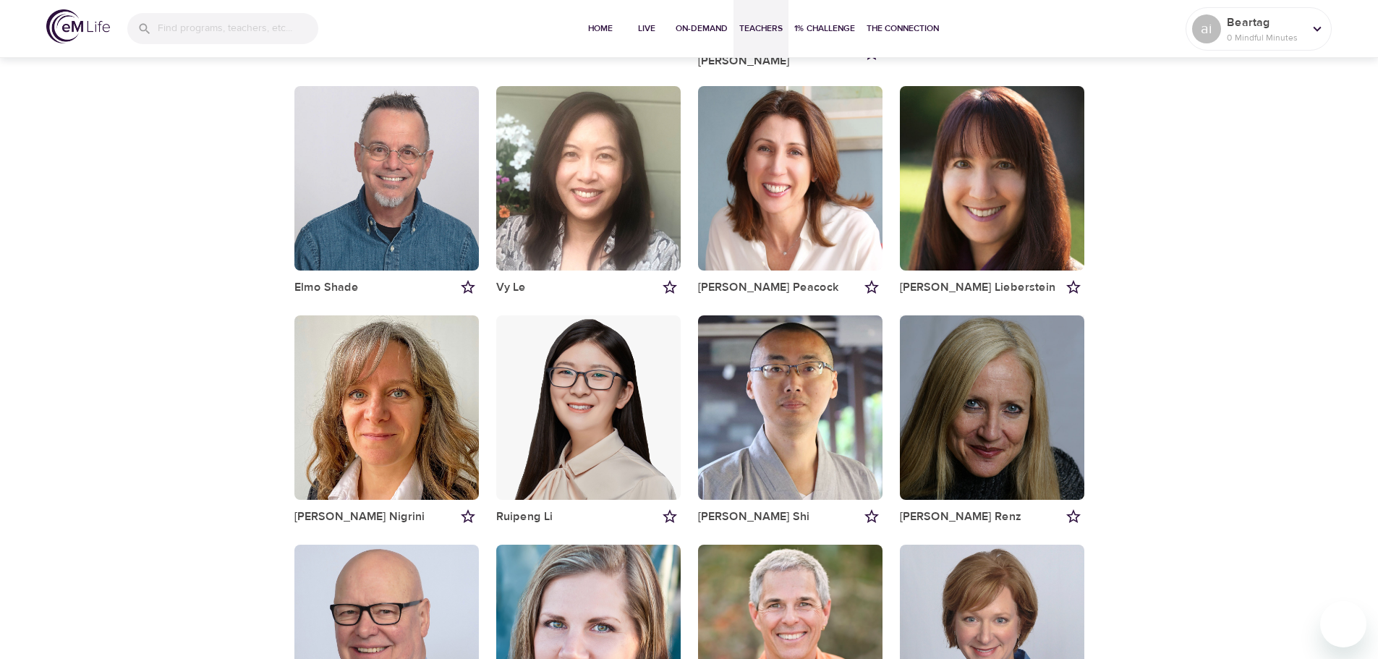
click at [939, 415] on div "button" at bounding box center [992, 407] width 184 height 184
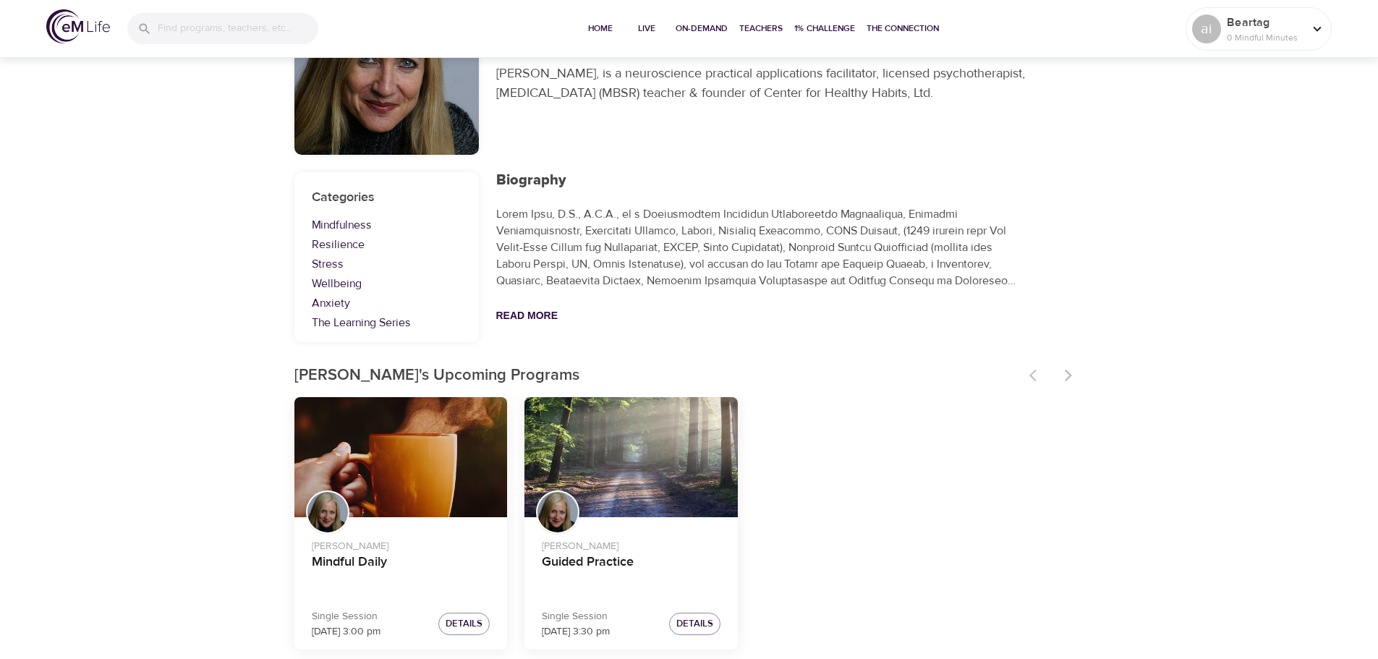
scroll to position [138, 0]
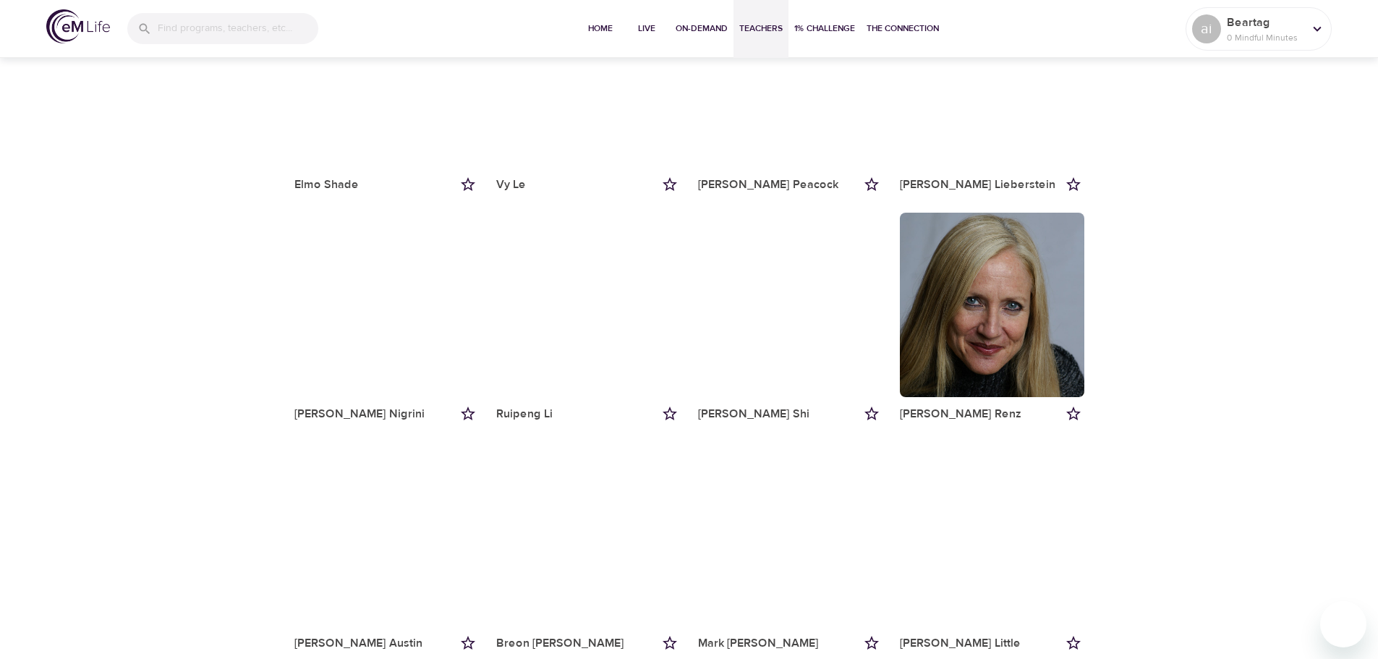
scroll to position [651, 0]
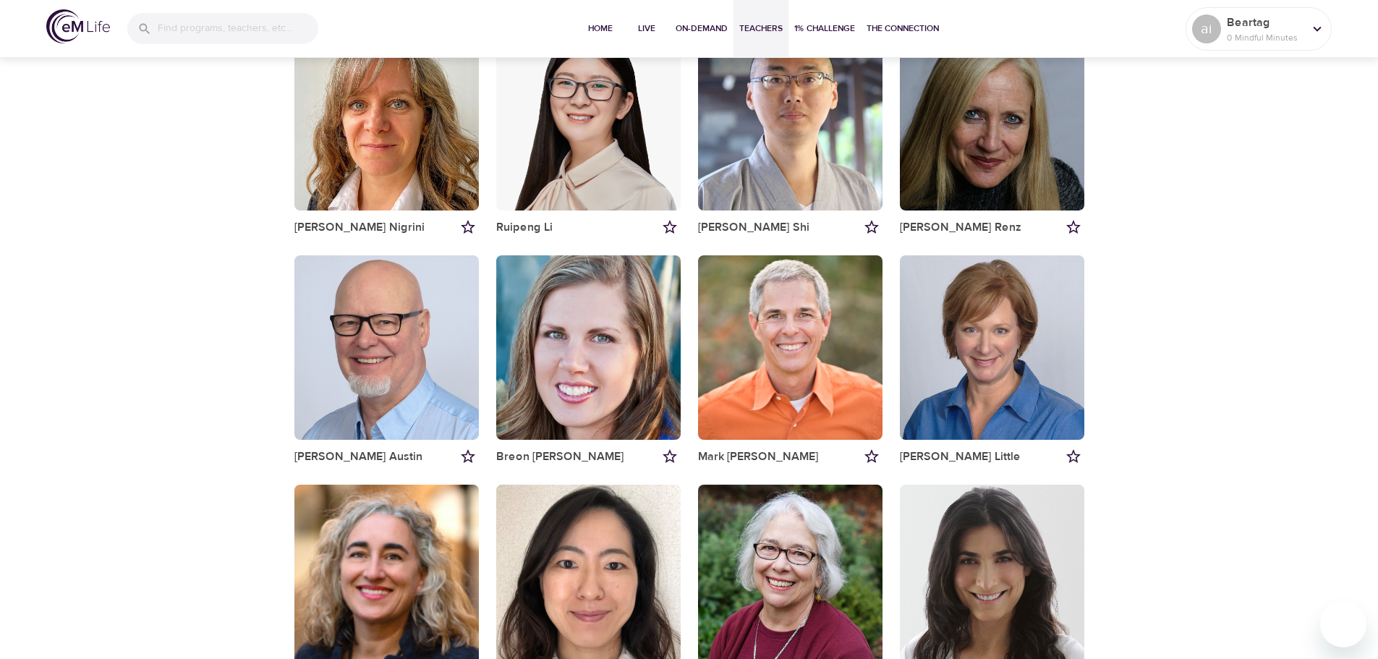
click at [603, 390] on div "button" at bounding box center [588, 347] width 184 height 184
